Goal: Go to known website: Access a specific website the user already knows

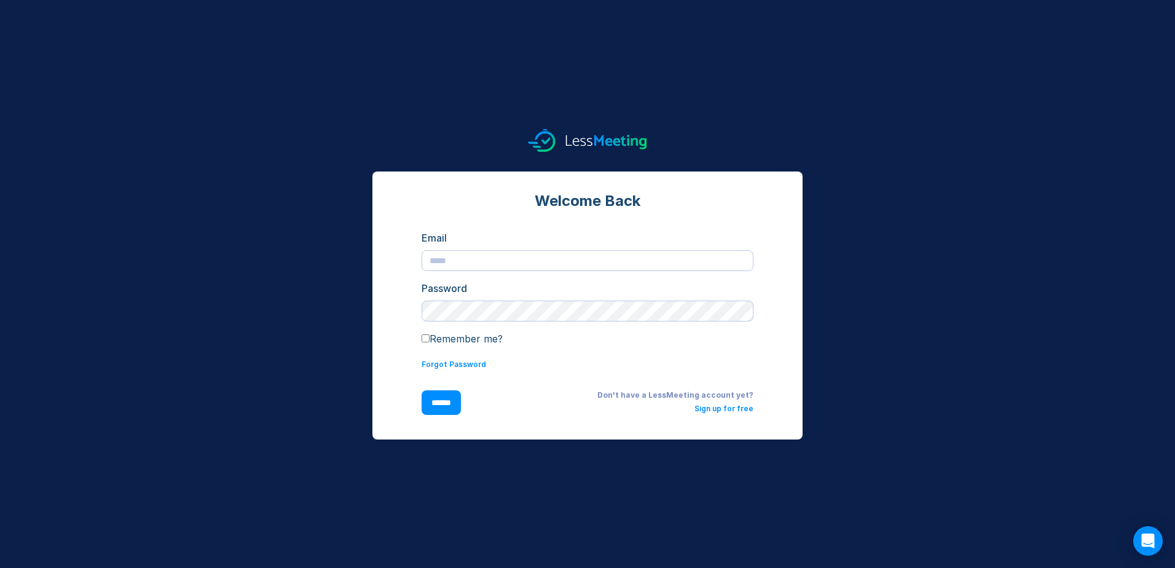
type input "**********"
click at [458, 404] on input "******" at bounding box center [441, 402] width 39 height 25
